Goal: Check status: Check status

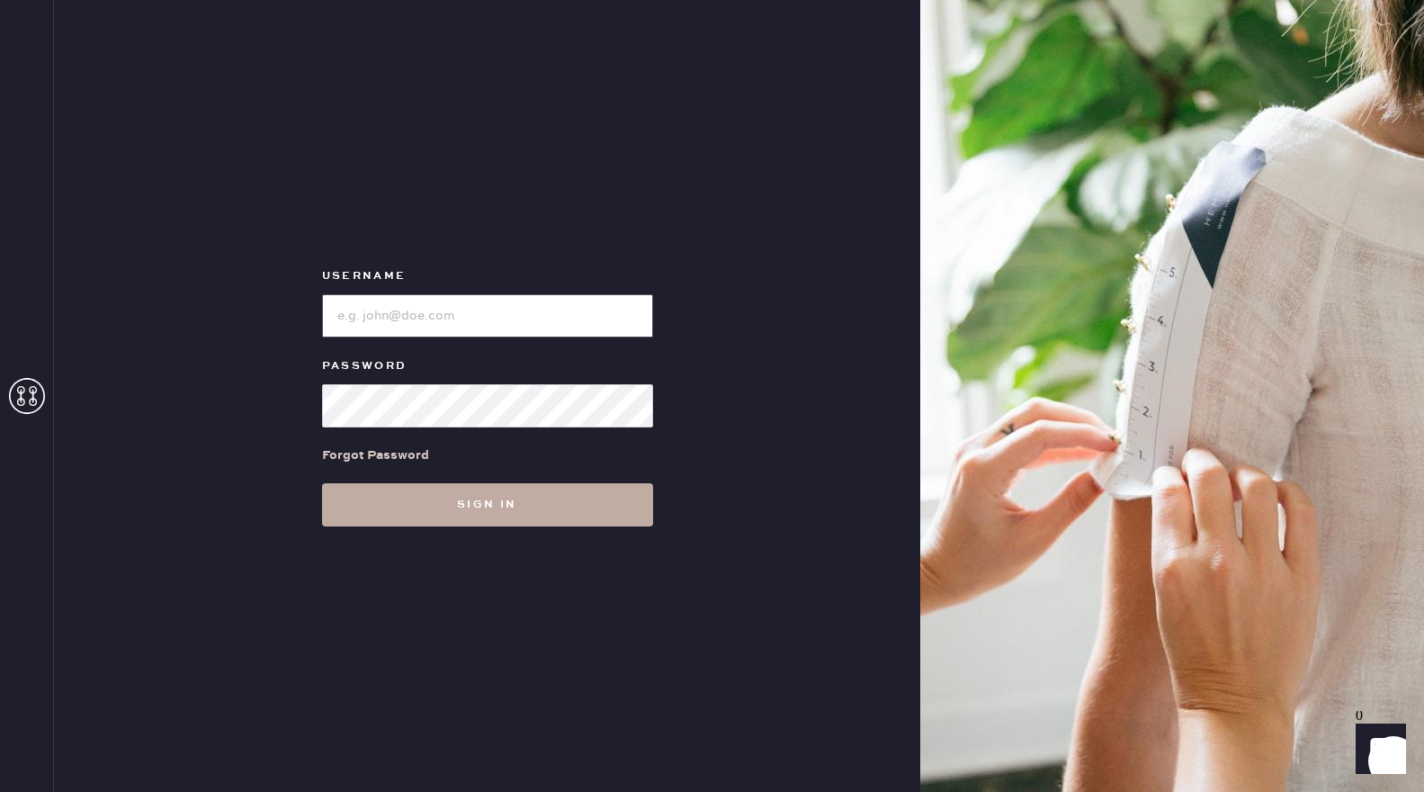
type input "reformationsouthcoastplaza"
click at [471, 487] on button "Sign in" at bounding box center [487, 504] width 331 height 43
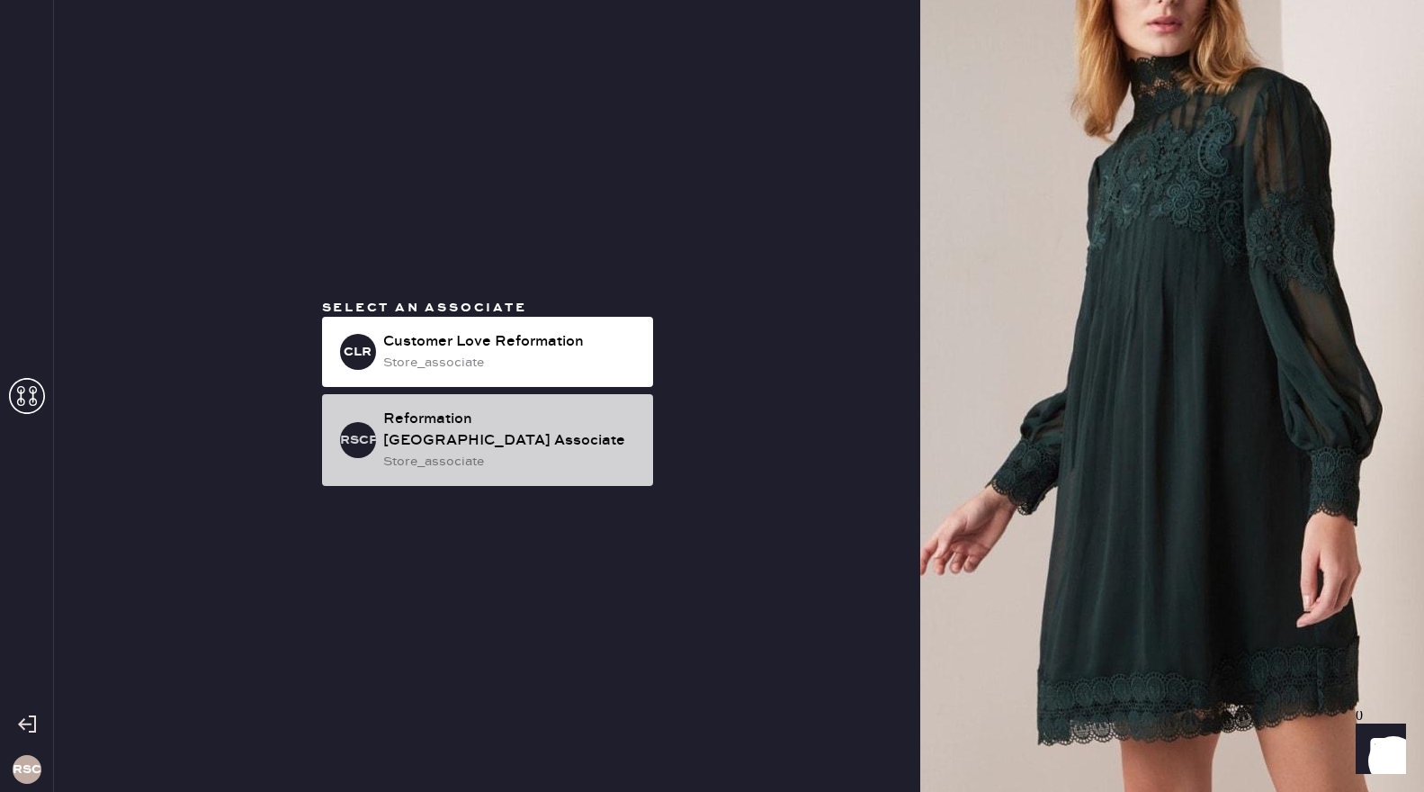
click at [468, 440] on div "Reformation [GEOGRAPHIC_DATA] Associate" at bounding box center [510, 429] width 255 height 43
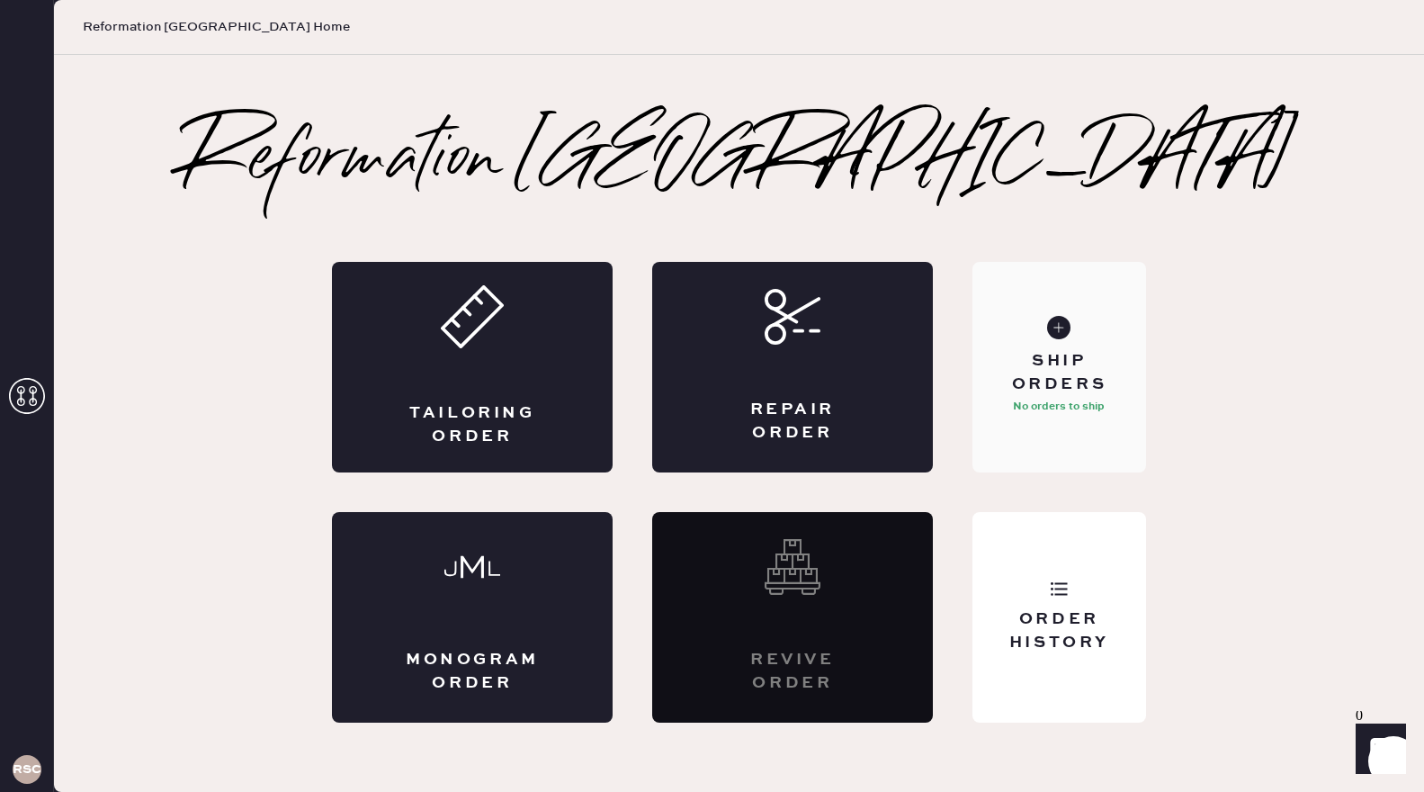
click at [1097, 376] on div "Ship Orders" at bounding box center [1059, 372] width 145 height 45
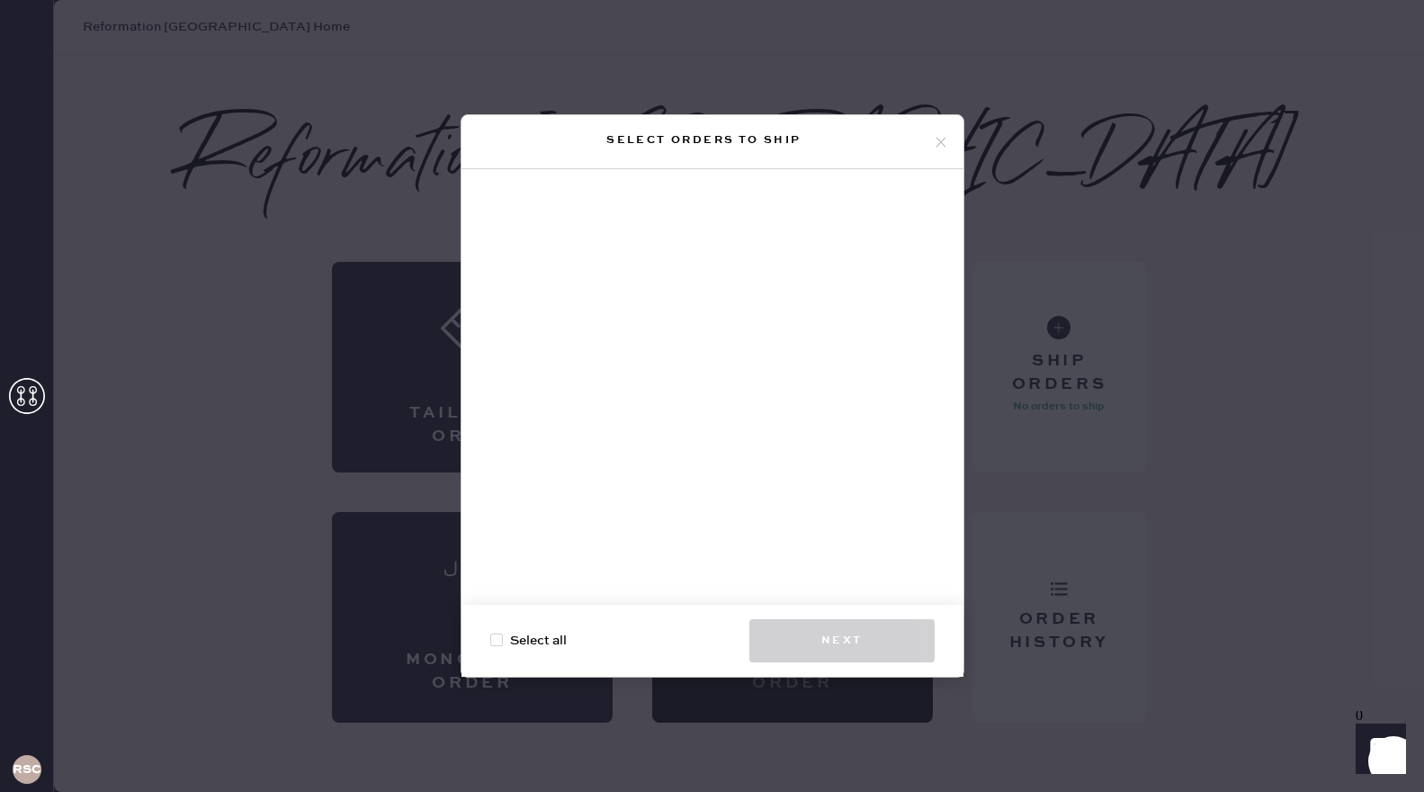
click at [938, 142] on icon at bounding box center [941, 142] width 16 height 16
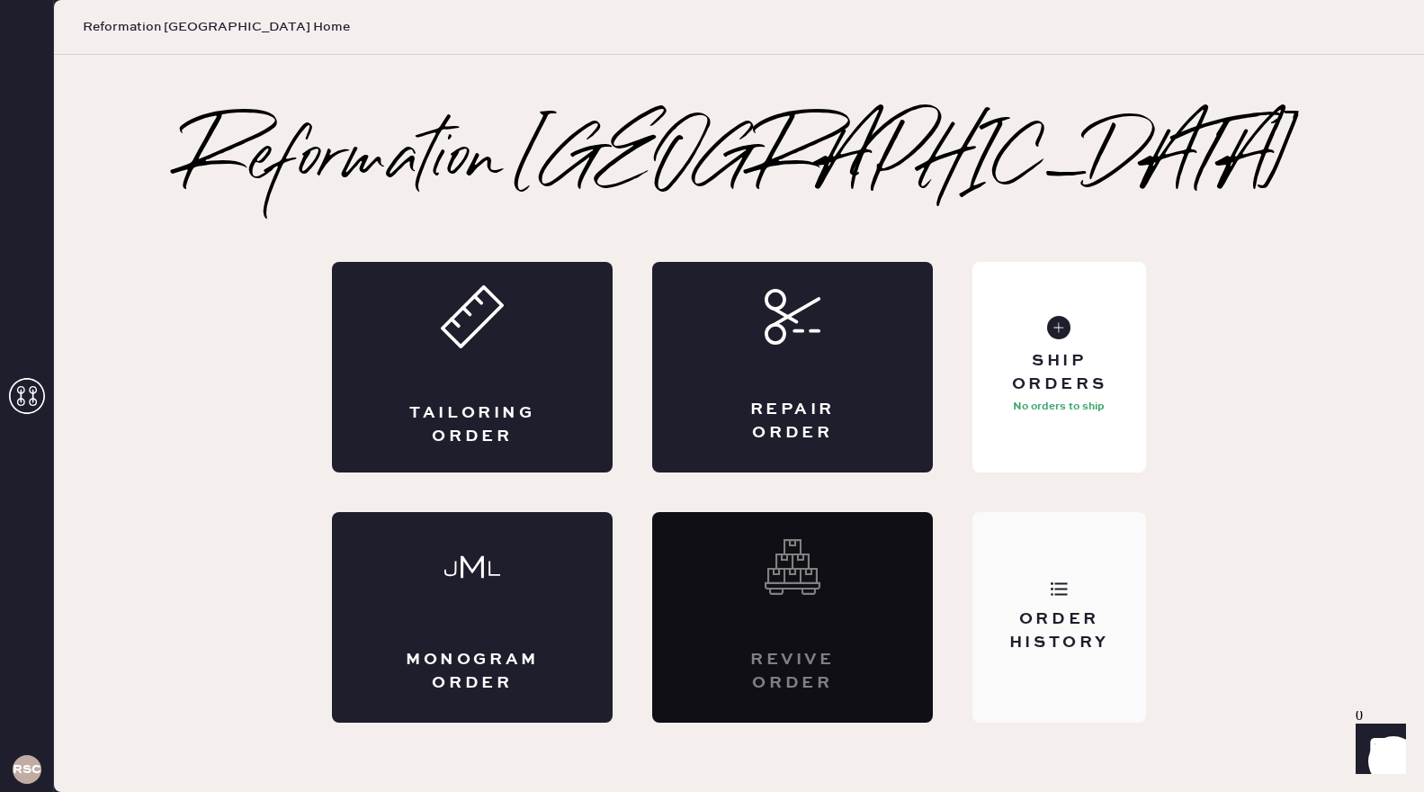
click at [1118, 570] on div "Order History" at bounding box center [1059, 617] width 174 height 211
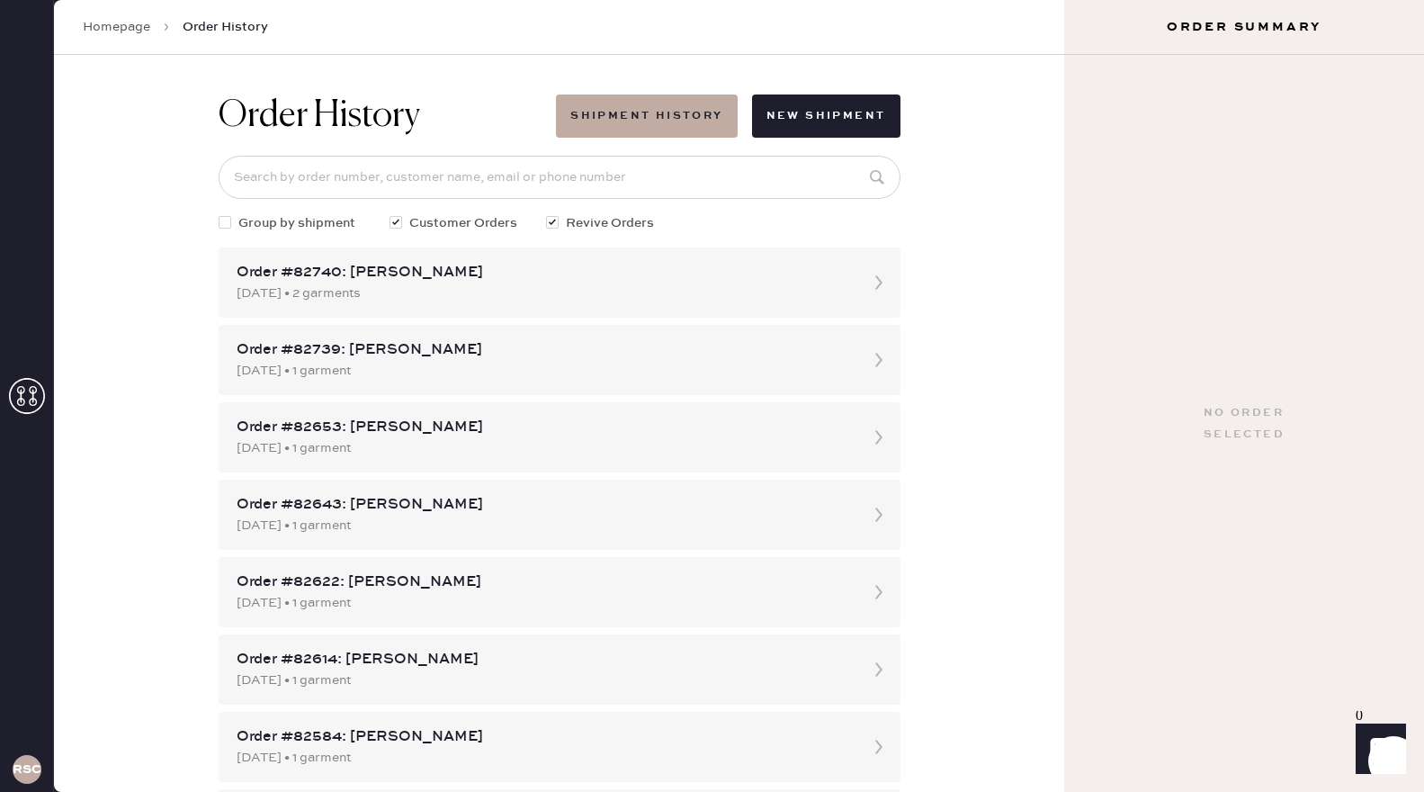
click at [936, 429] on div "Order History Shipment History New Shipment Group by shipment Customer Orders R…" at bounding box center [559, 423] width 1010 height 737
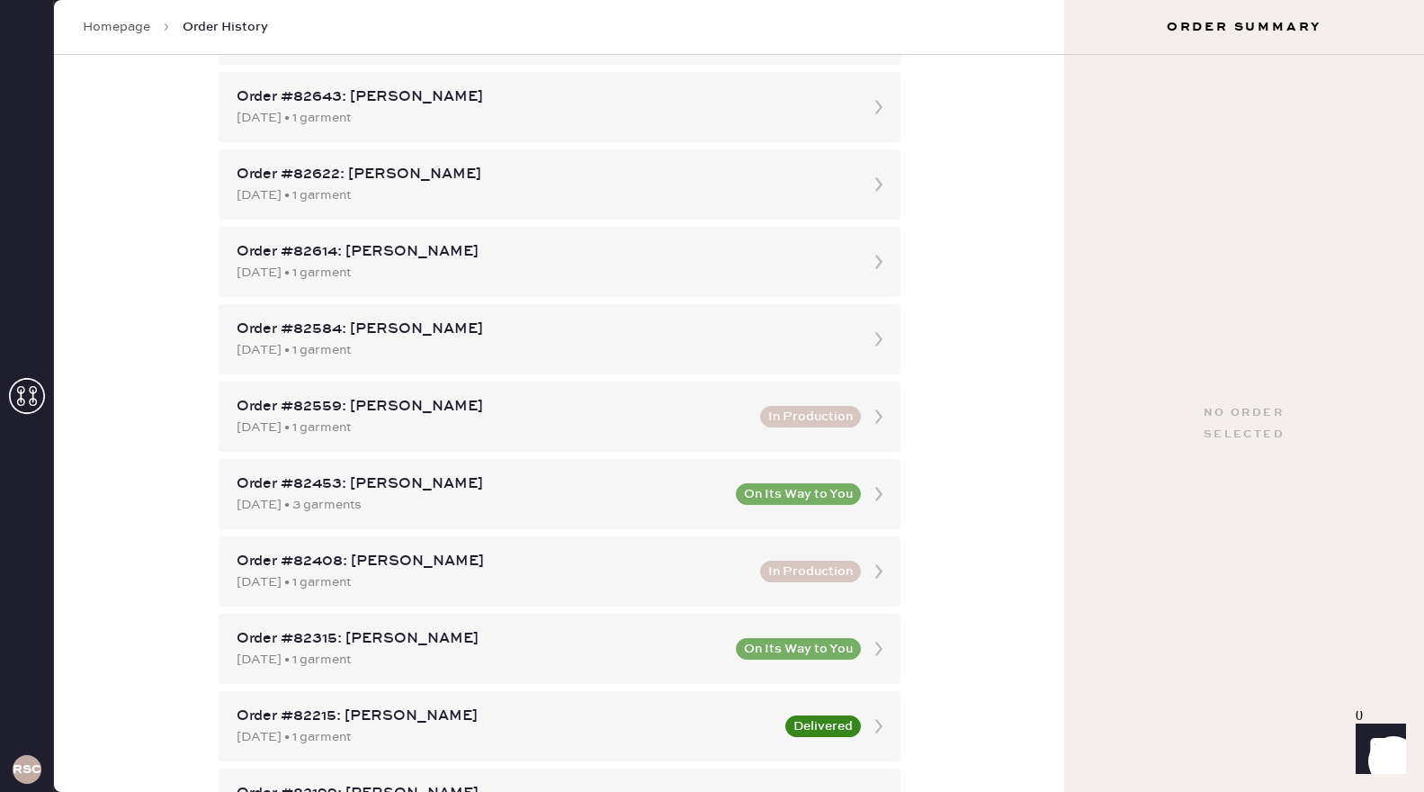
scroll to position [432, 0]
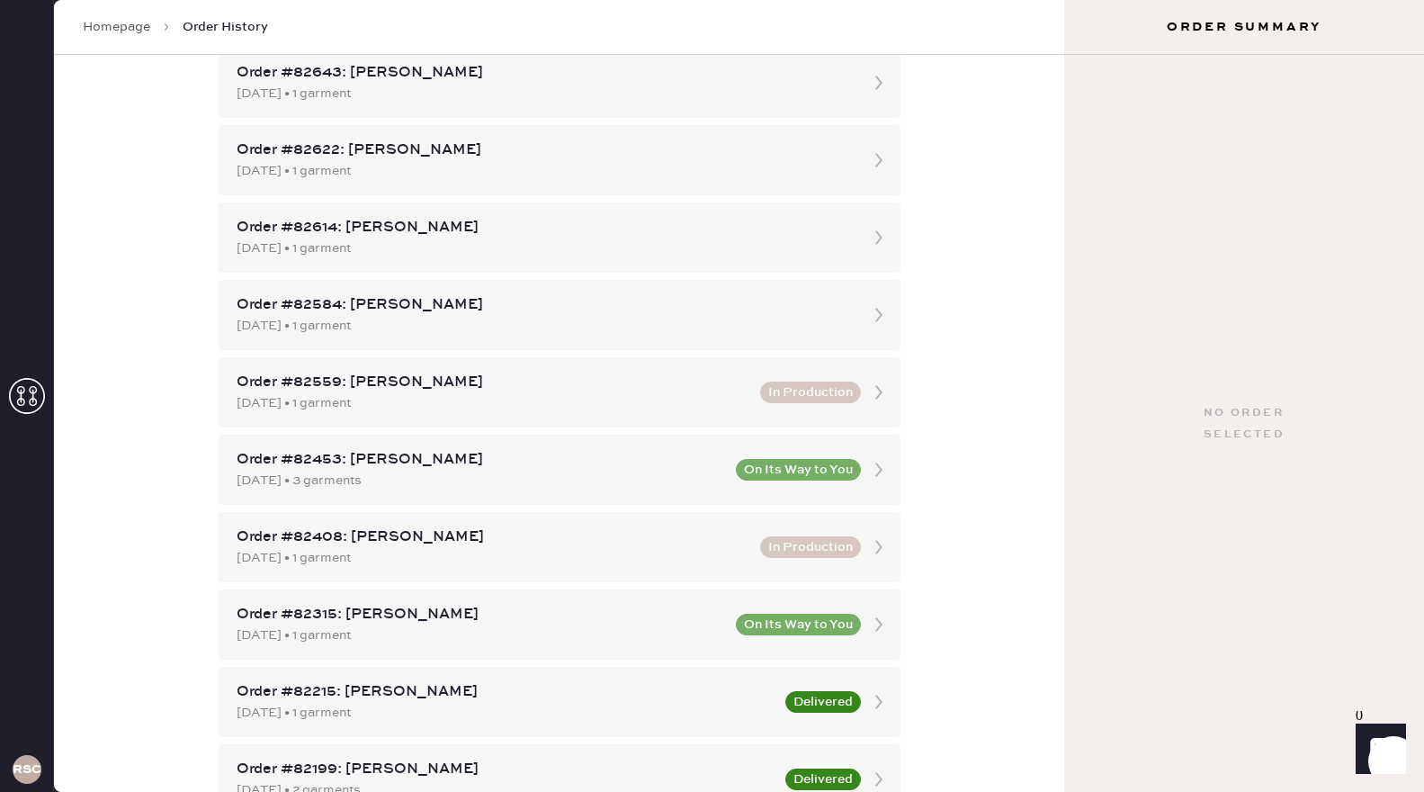
click at [960, 427] on div "Order History Shipment History New Shipment Group by shipment Customer Orders R…" at bounding box center [559, 423] width 1010 height 737
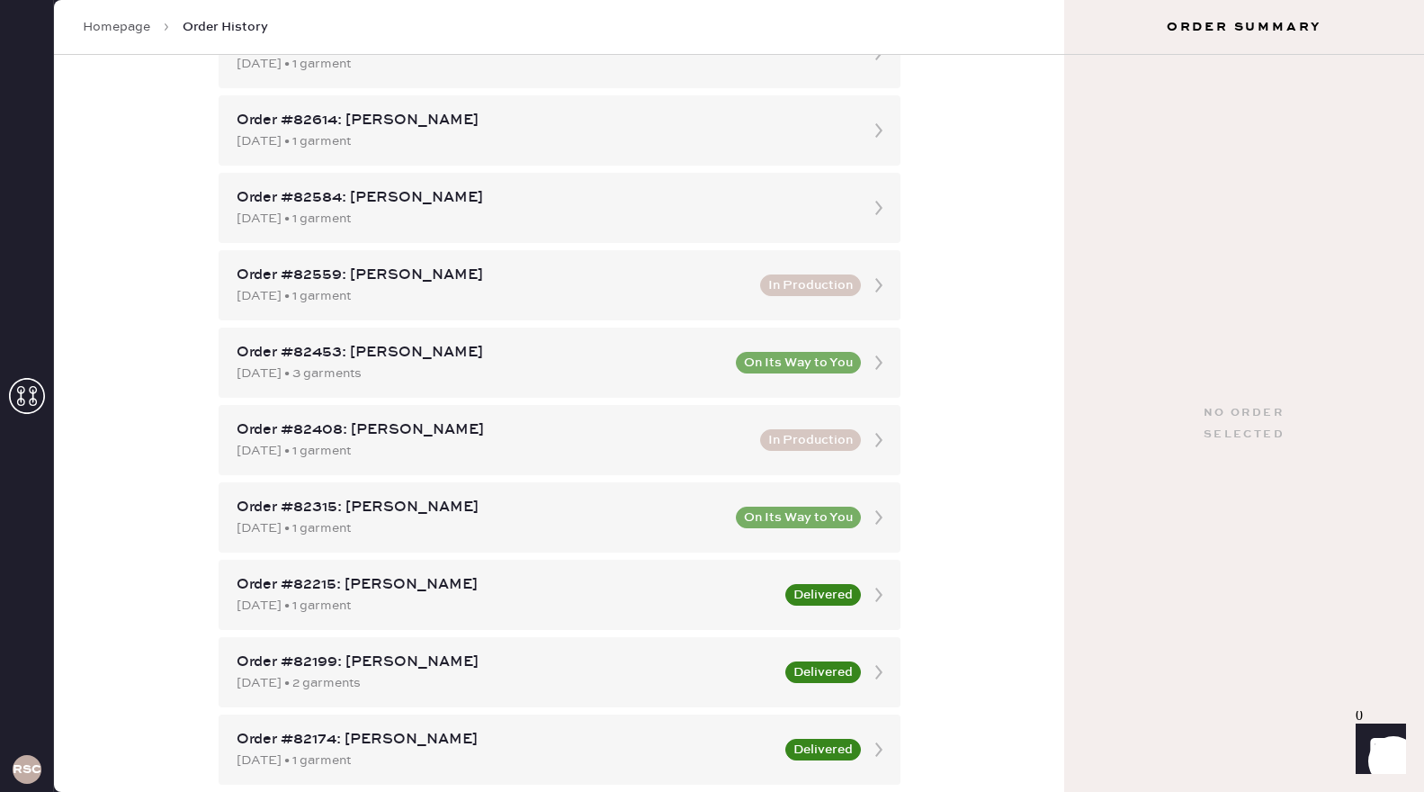
scroll to position [540, 0]
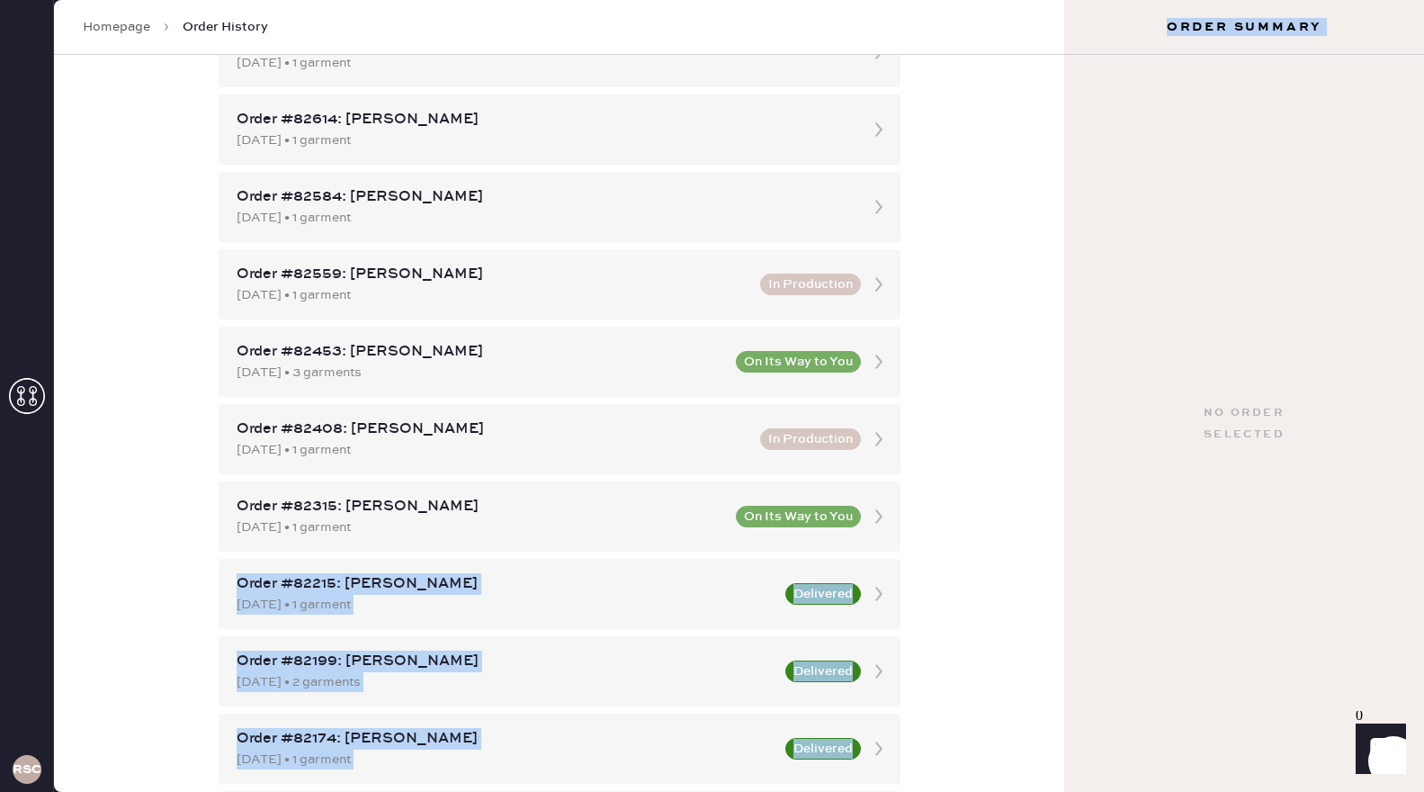
drag, startPoint x: 1064, startPoint y: 371, endPoint x: 1052, endPoint y: 476, distance: 106.0
click at [1052, 476] on div "RSCPA Homepage Order History Order History Shipment History New Shipment Group …" at bounding box center [712, 396] width 1424 height 792
click at [1052, 475] on div "Order History Shipment History New Shipment Group by shipment Customer Orders R…" at bounding box center [559, 423] width 1010 height 737
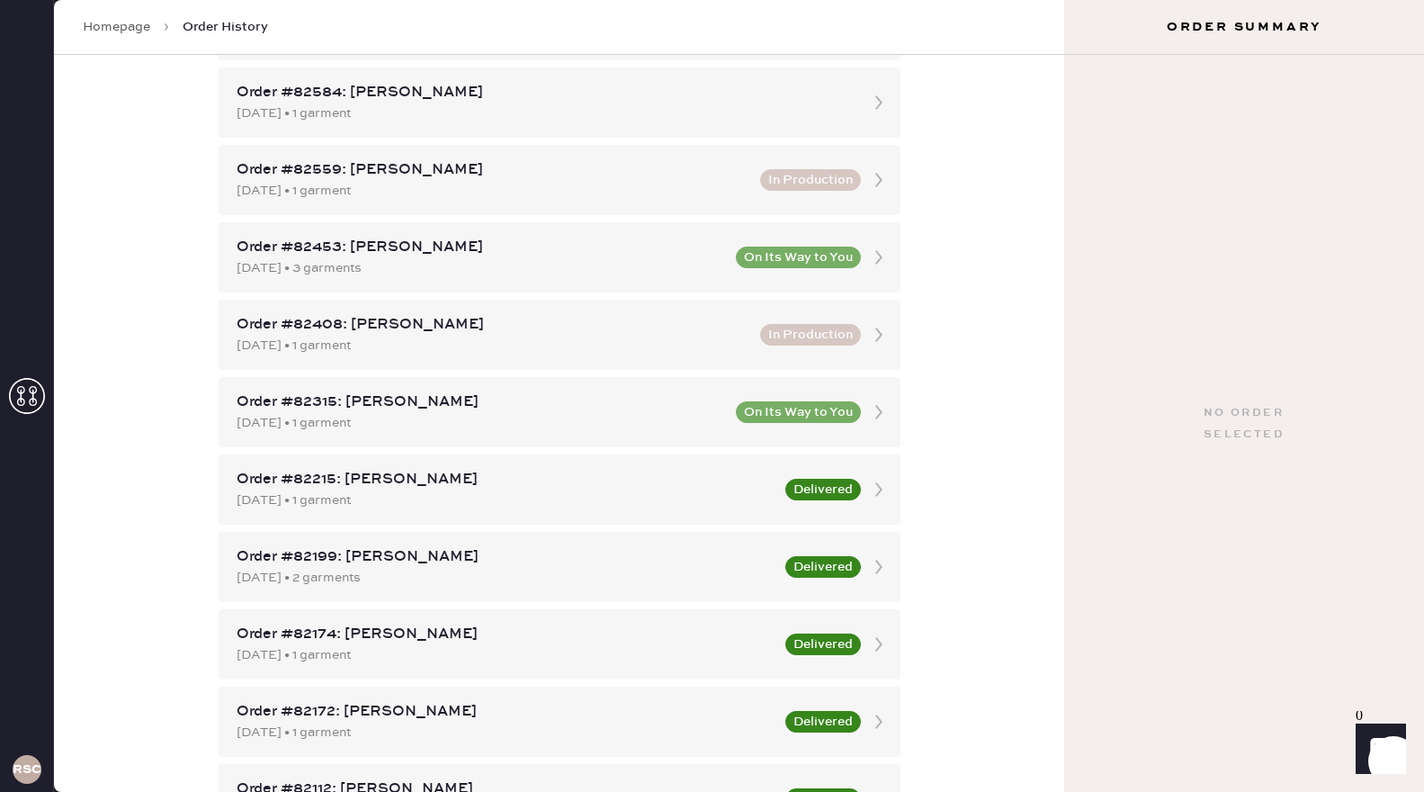
scroll to position [648, 0]
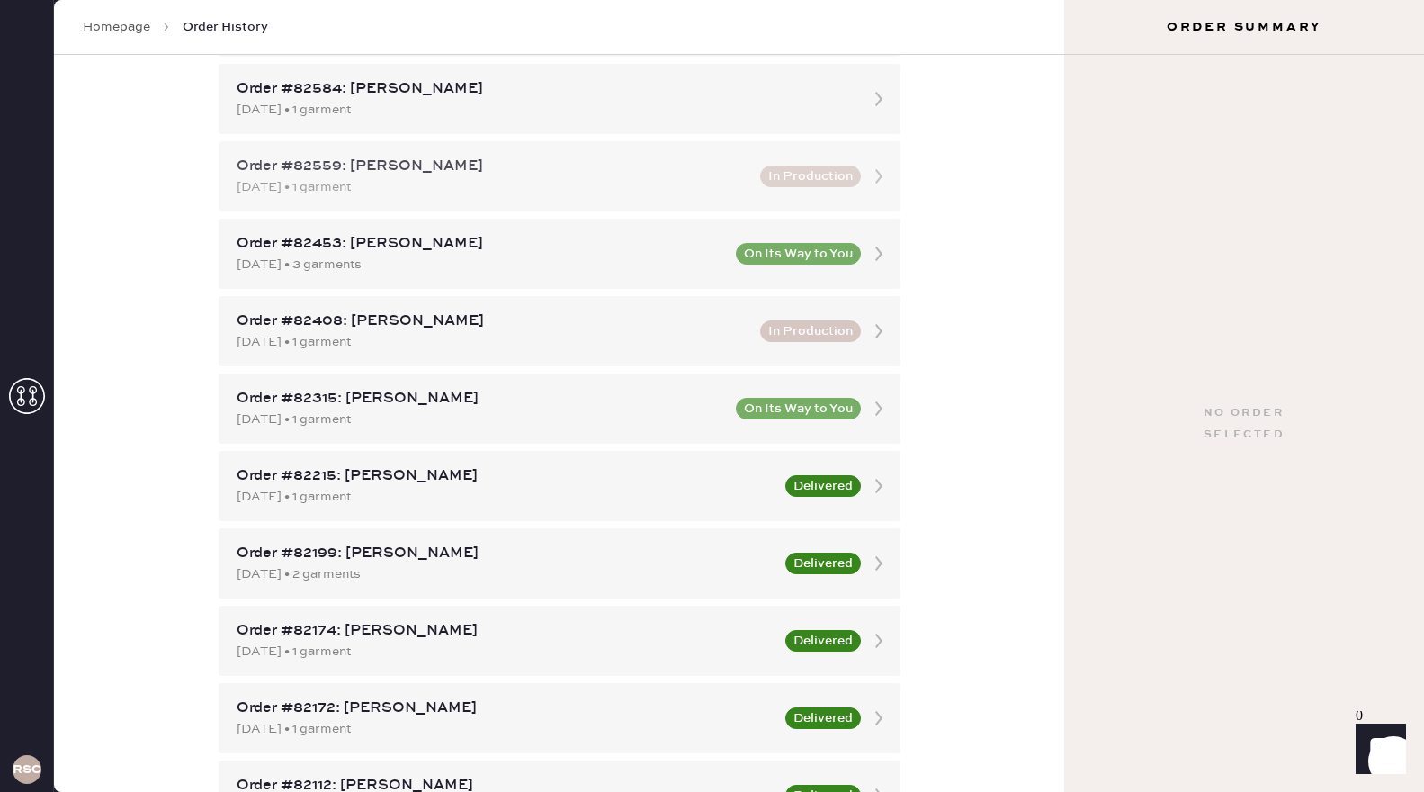
click at [872, 171] on icon at bounding box center [879, 176] width 36 height 36
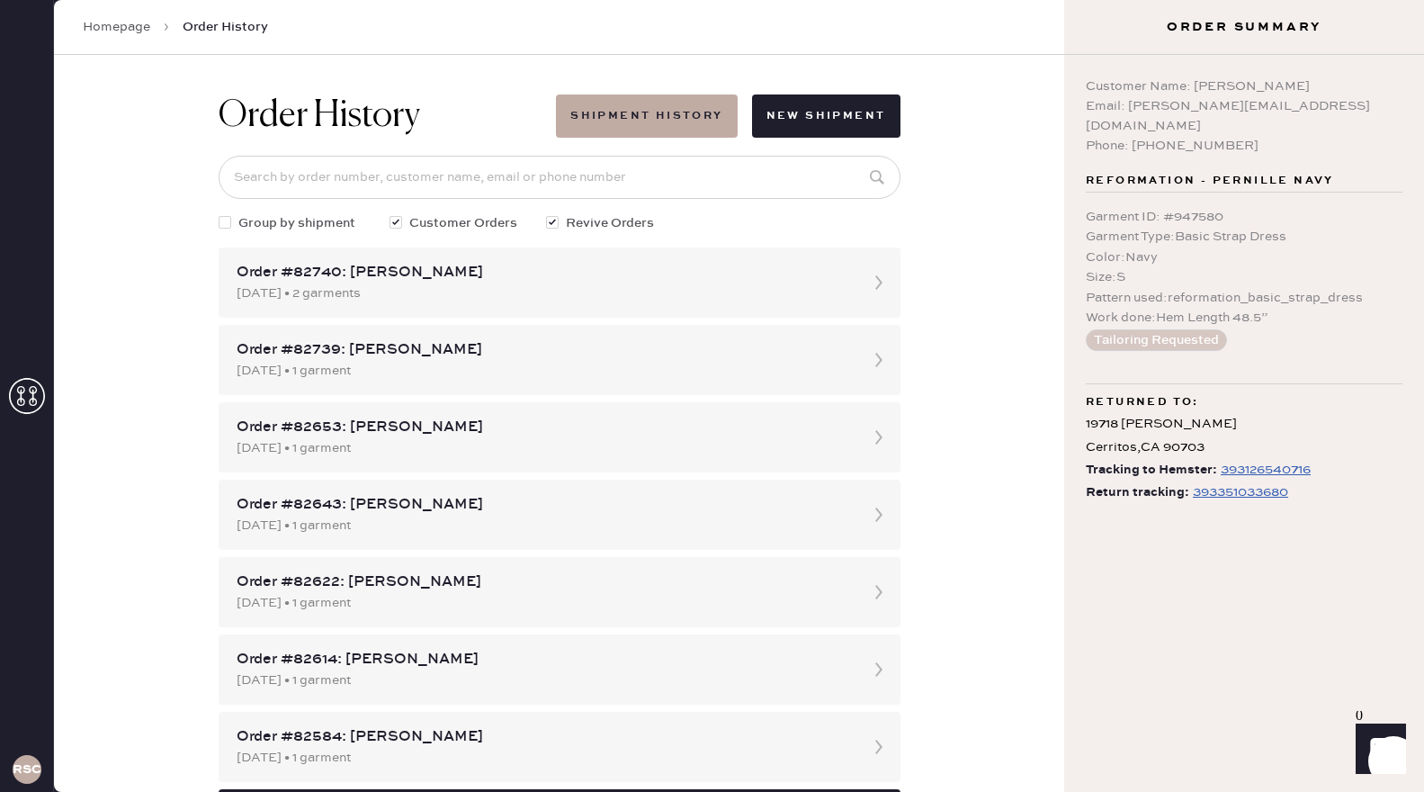
click at [967, 336] on div "Order History Shipment History New Shipment Group by shipment Customer Orders R…" at bounding box center [559, 423] width 1010 height 737
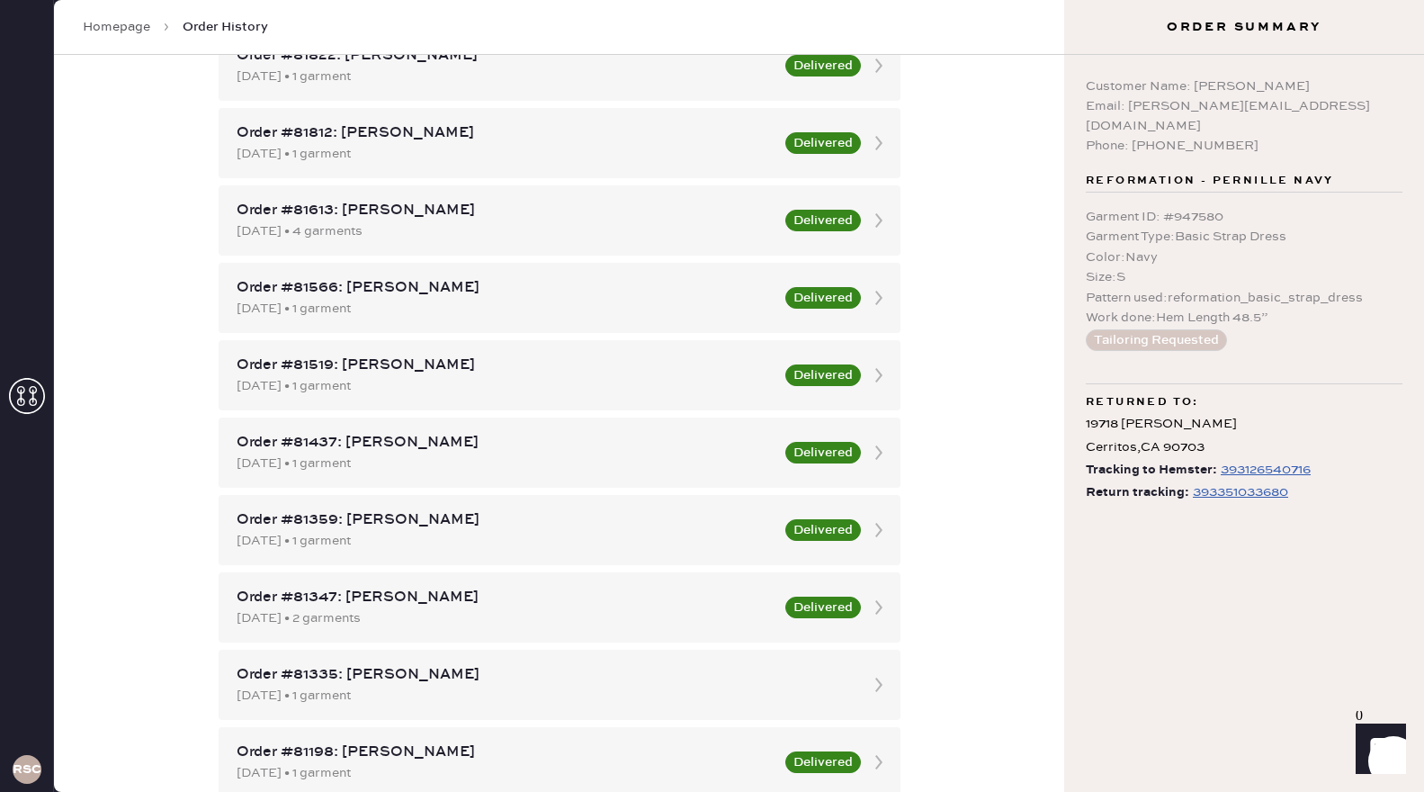
scroll to position [1689, 0]
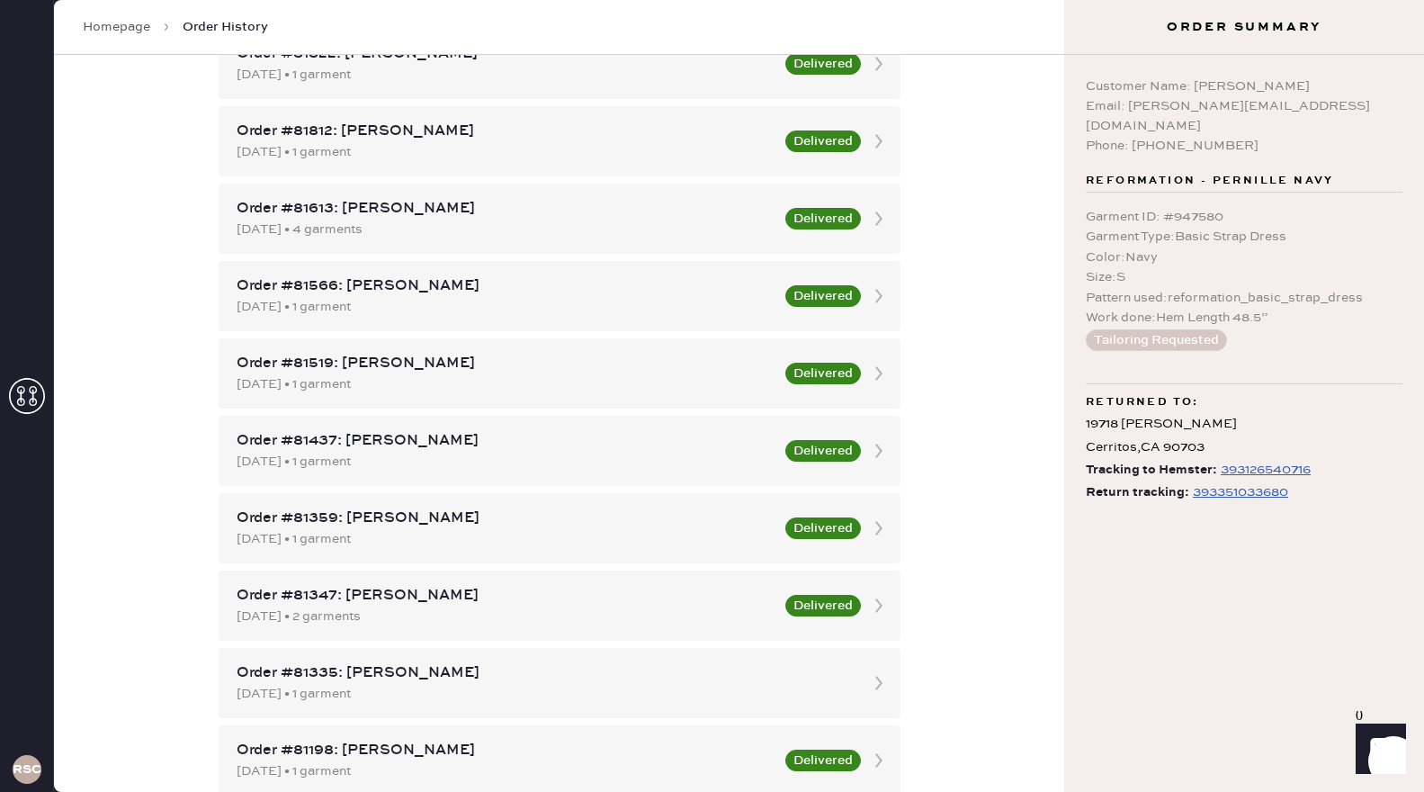
click at [983, 514] on div "Order History Shipment History New Shipment Group by shipment Customer Orders R…" at bounding box center [559, 423] width 1010 height 737
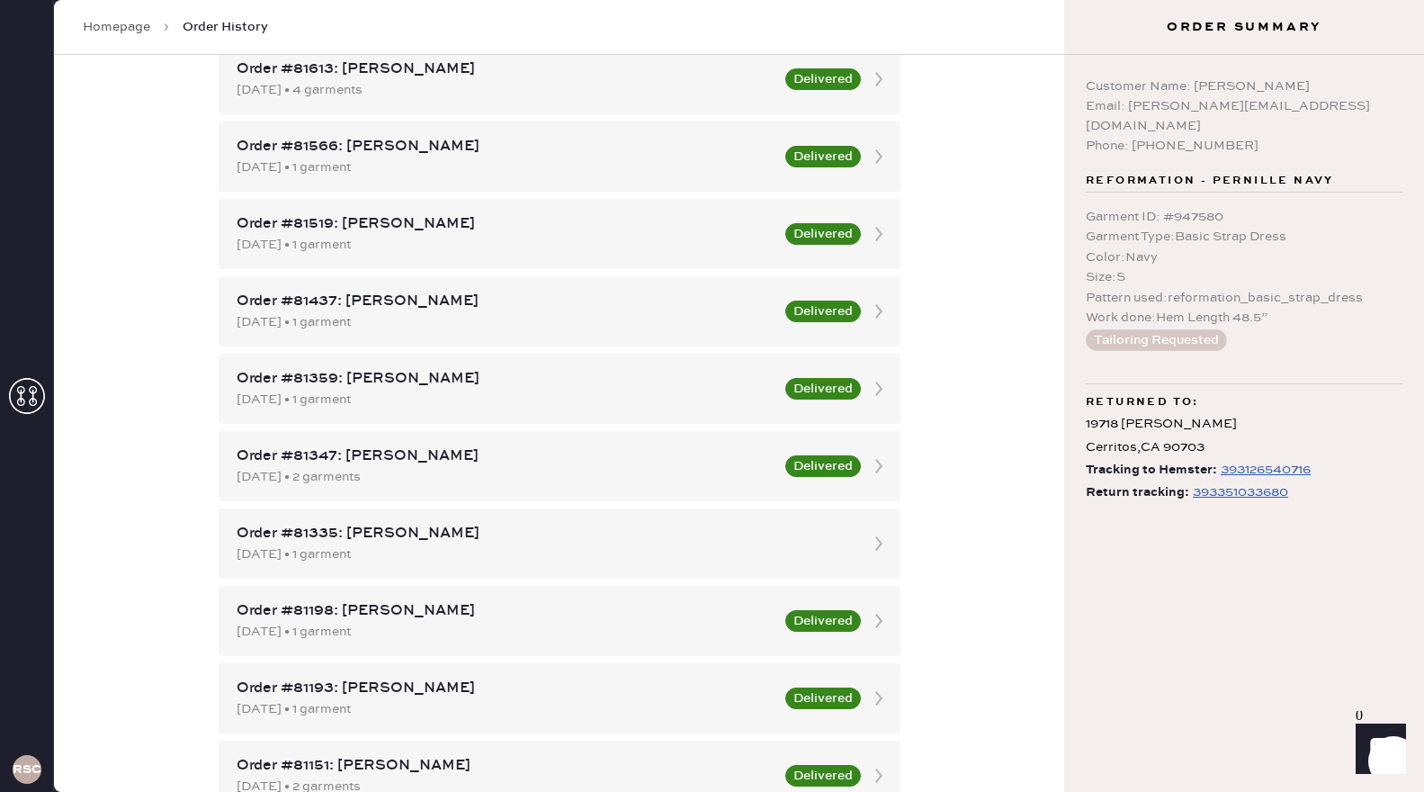
scroll to position [1832, 0]
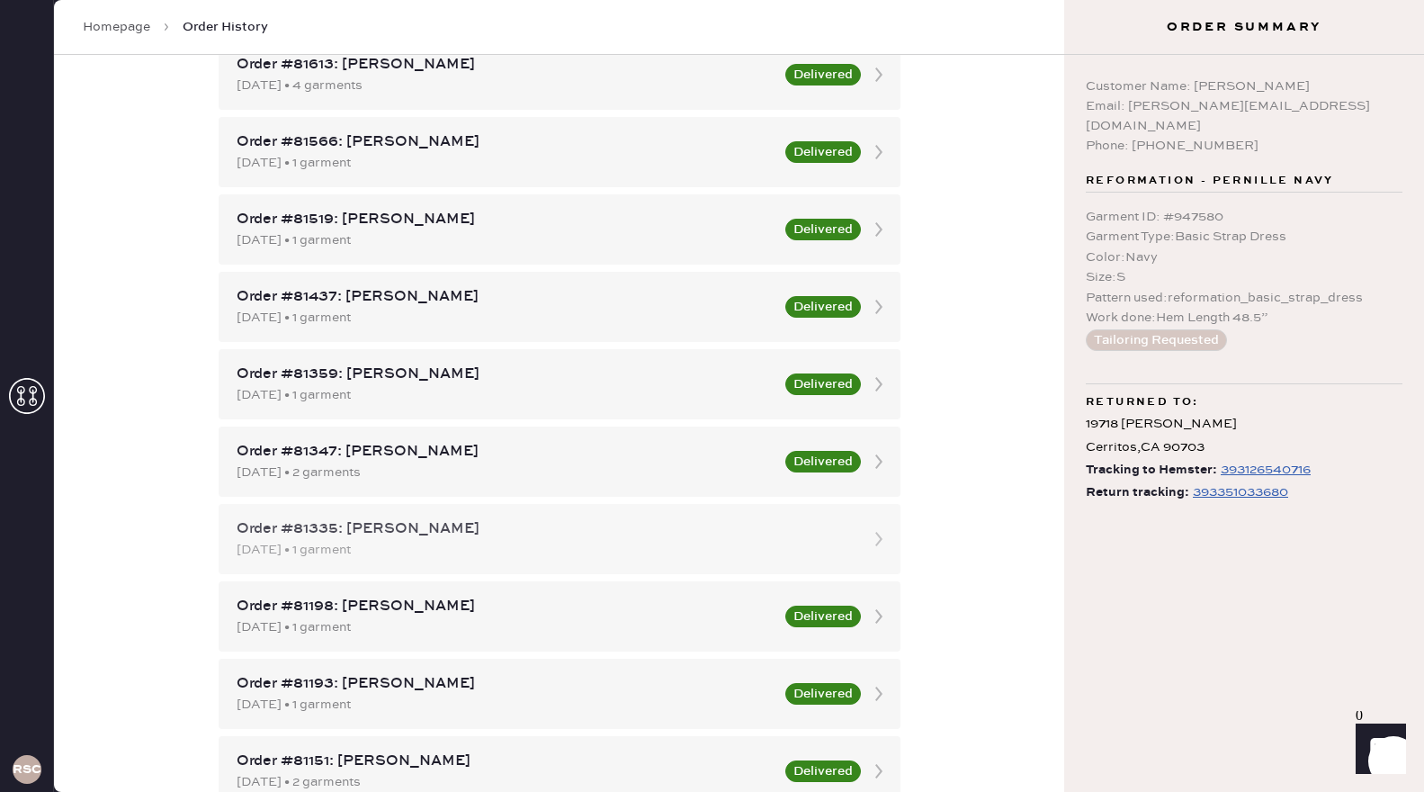
click at [818, 525] on div "Order #81335: [PERSON_NAME]" at bounding box center [544, 529] width 614 height 22
